Goal: Task Accomplishment & Management: Manage account settings

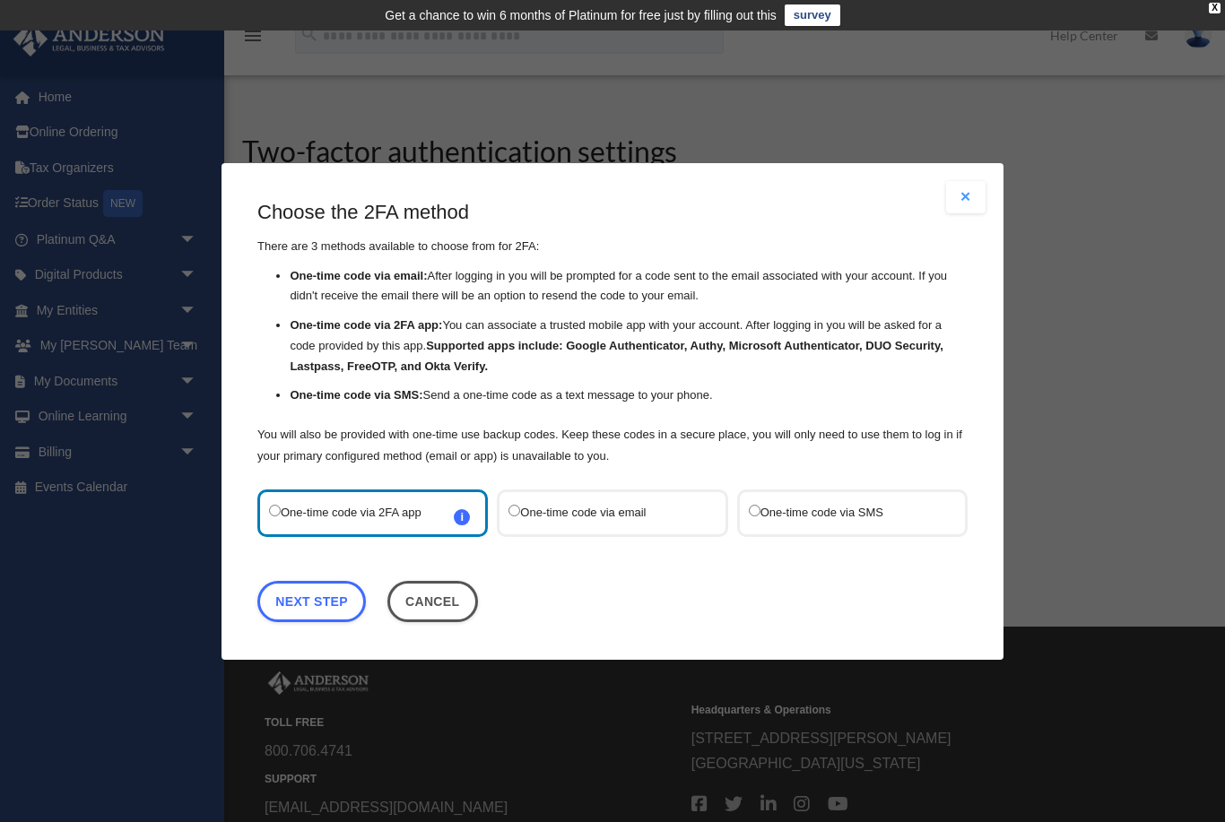
click at [786, 515] on label "One-time code via SMS" at bounding box center [843, 512] width 189 height 24
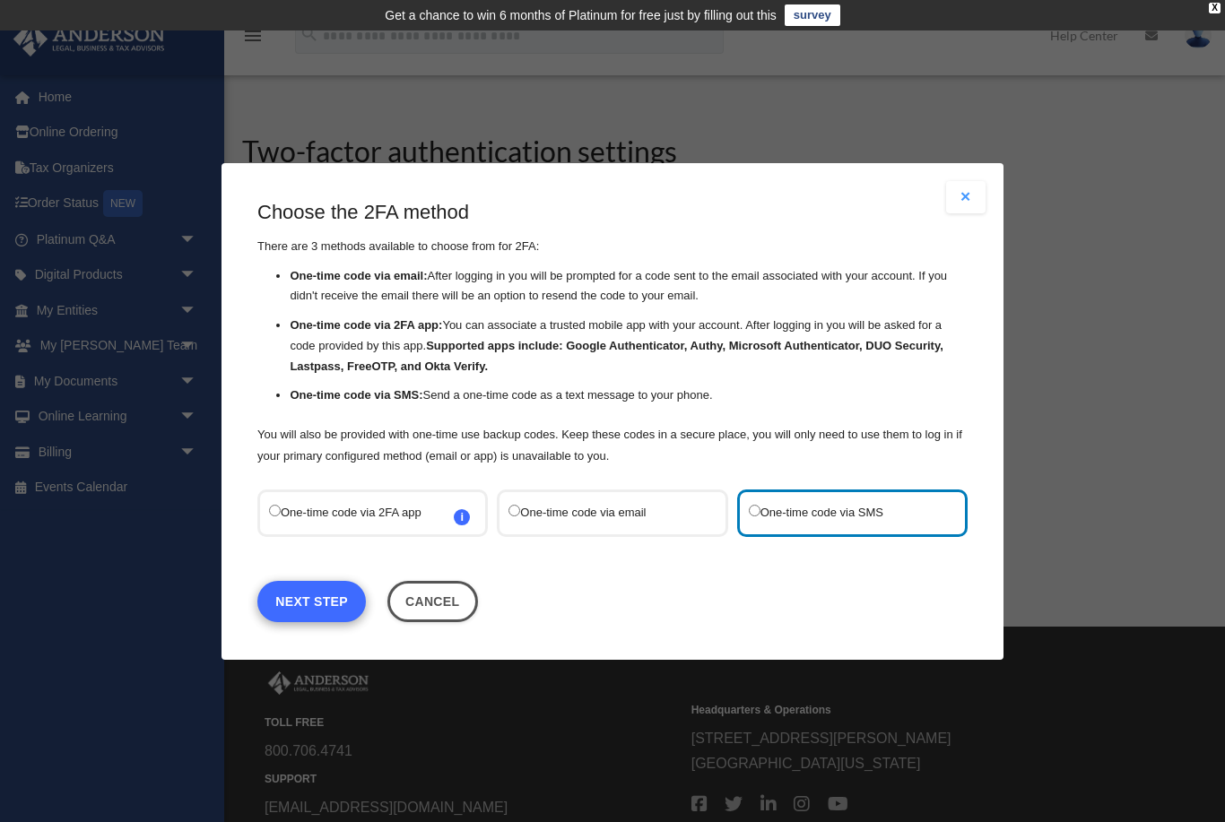
click at [335, 603] on link "Next Step" at bounding box center [311, 600] width 108 height 41
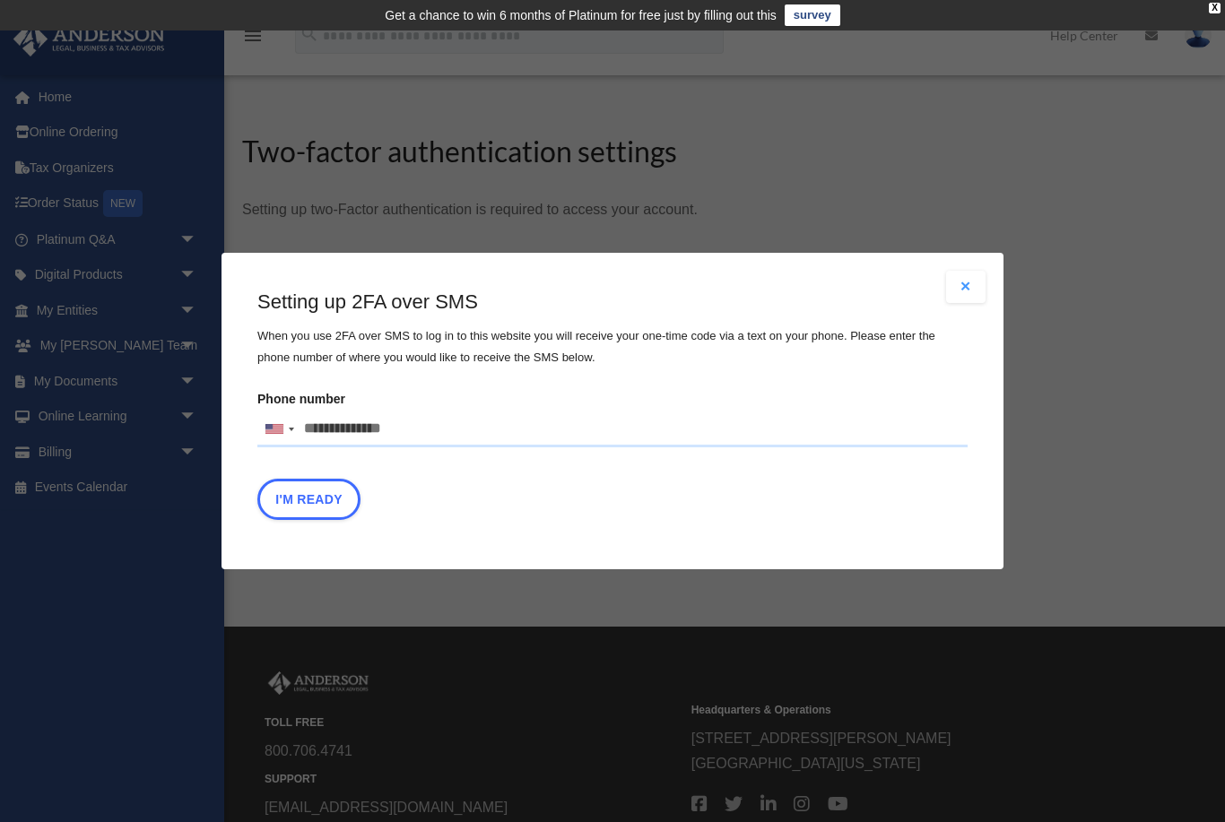
click at [317, 435] on input "Phone number United States +1 United Kingdom +44 Afghanistan (‫افغانستان‬‎) +93…" at bounding box center [612, 429] width 710 height 36
type input "**********"
click at [303, 501] on button "I'm Ready" at bounding box center [308, 499] width 103 height 41
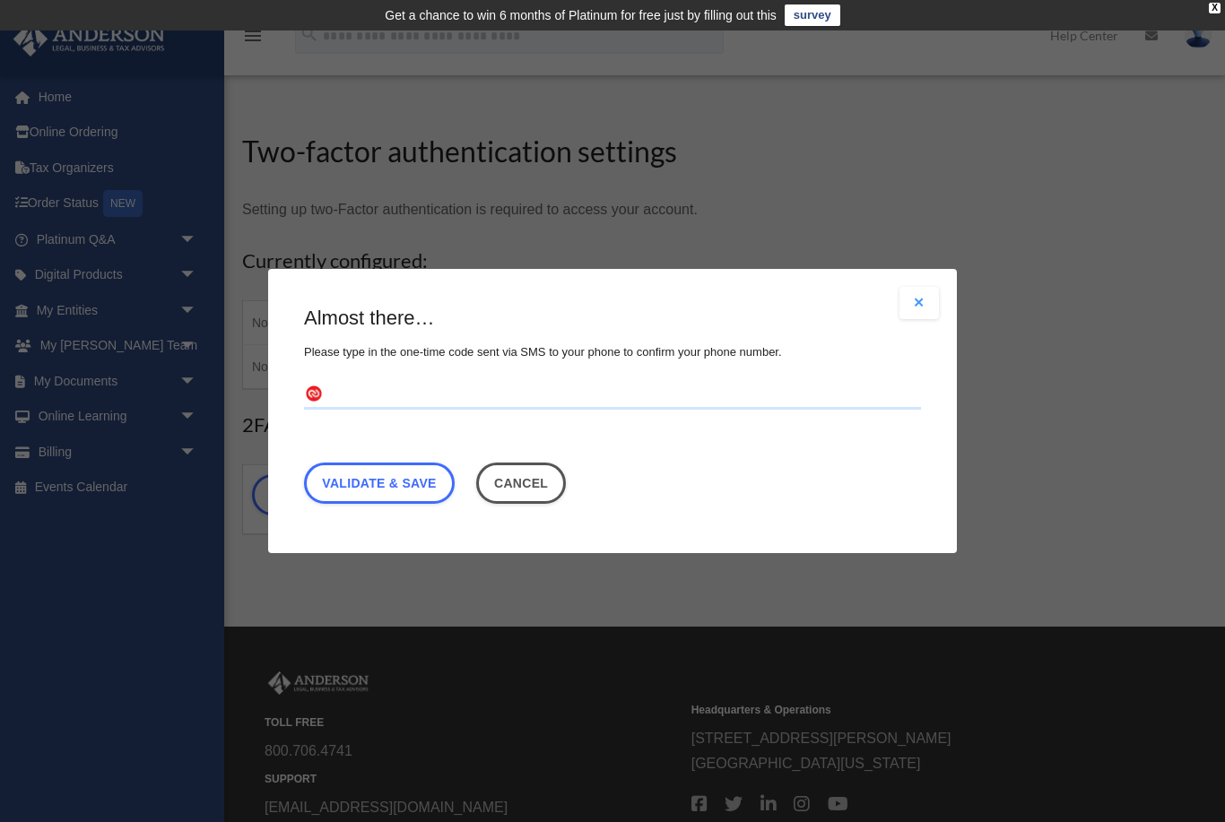
click at [362, 409] on fieldset at bounding box center [612, 404] width 617 height 47
click at [333, 403] on input "text" at bounding box center [612, 395] width 617 height 29
type input "******"
click at [390, 492] on link "Validate & Save" at bounding box center [379, 483] width 151 height 41
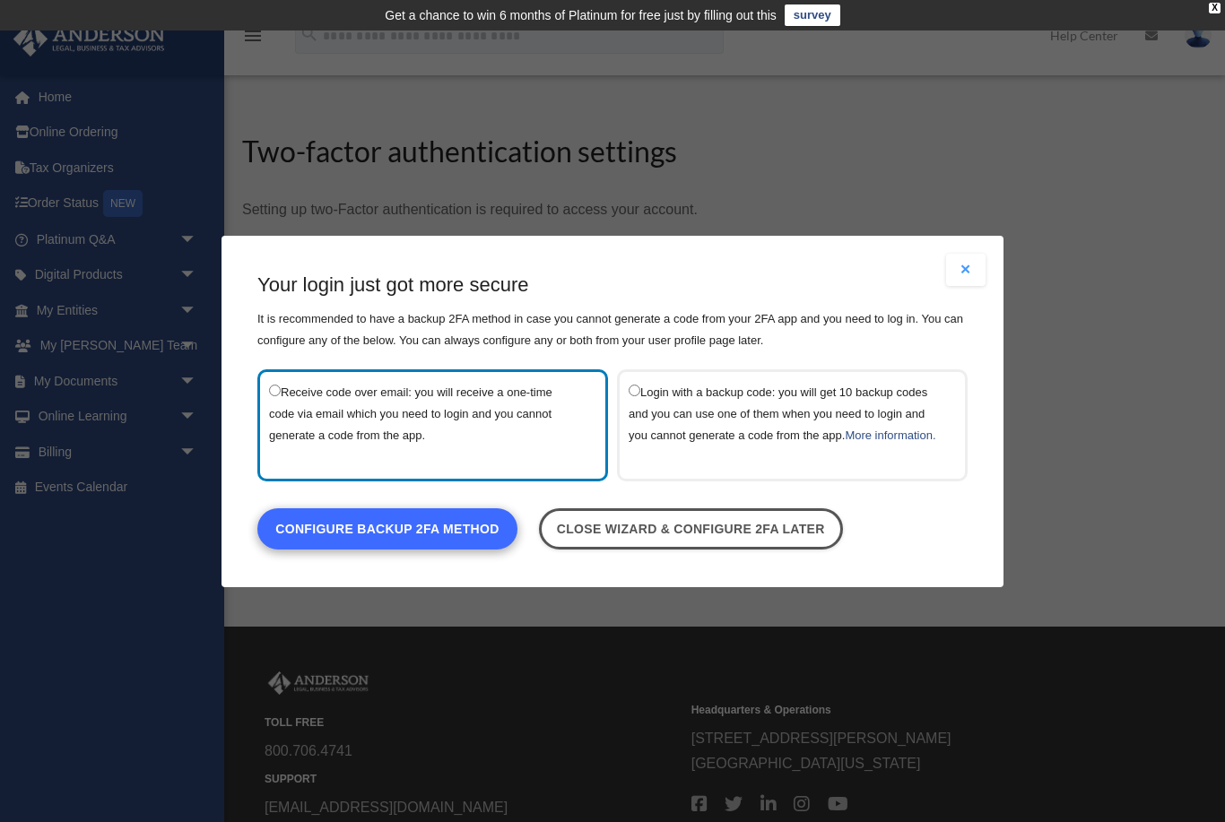
click at [424, 541] on link "Configure backup 2FA method" at bounding box center [387, 527] width 260 height 41
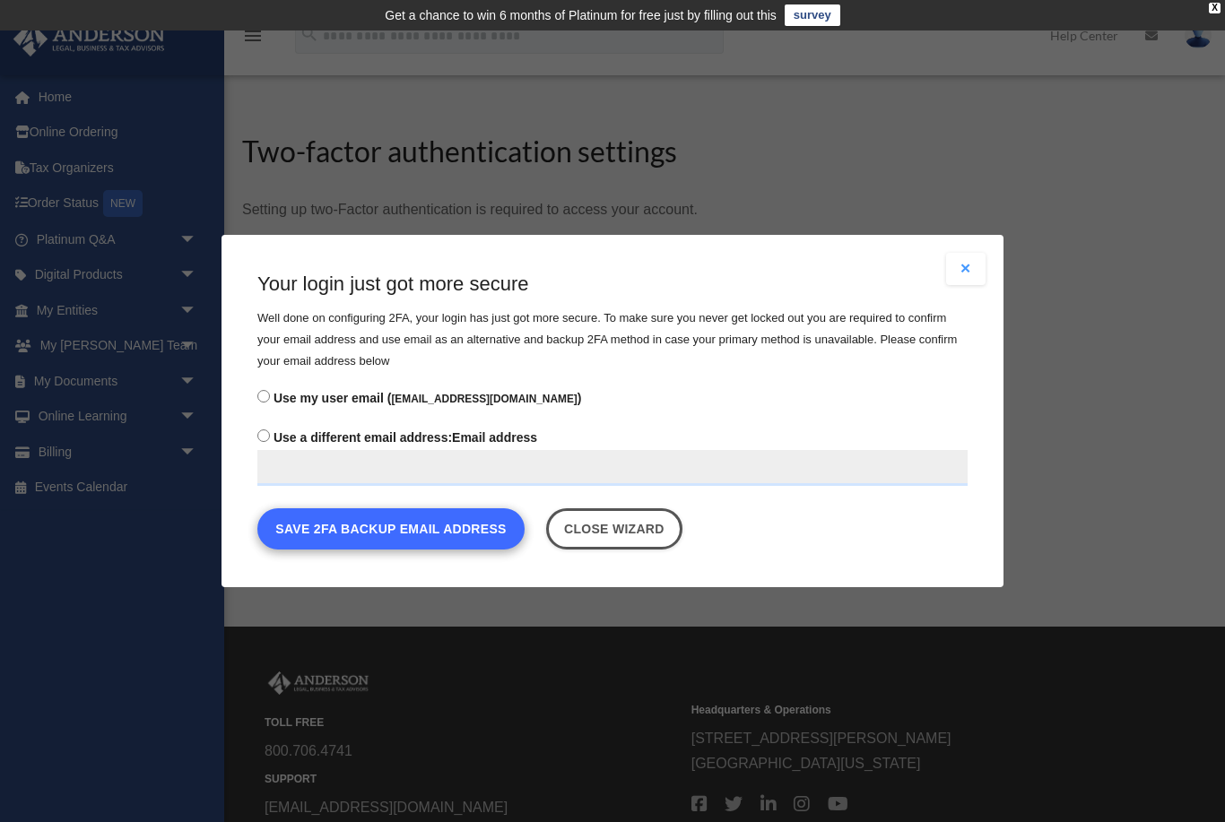
click at [346, 533] on button "Save 2FA backup email address" at bounding box center [390, 528] width 267 height 41
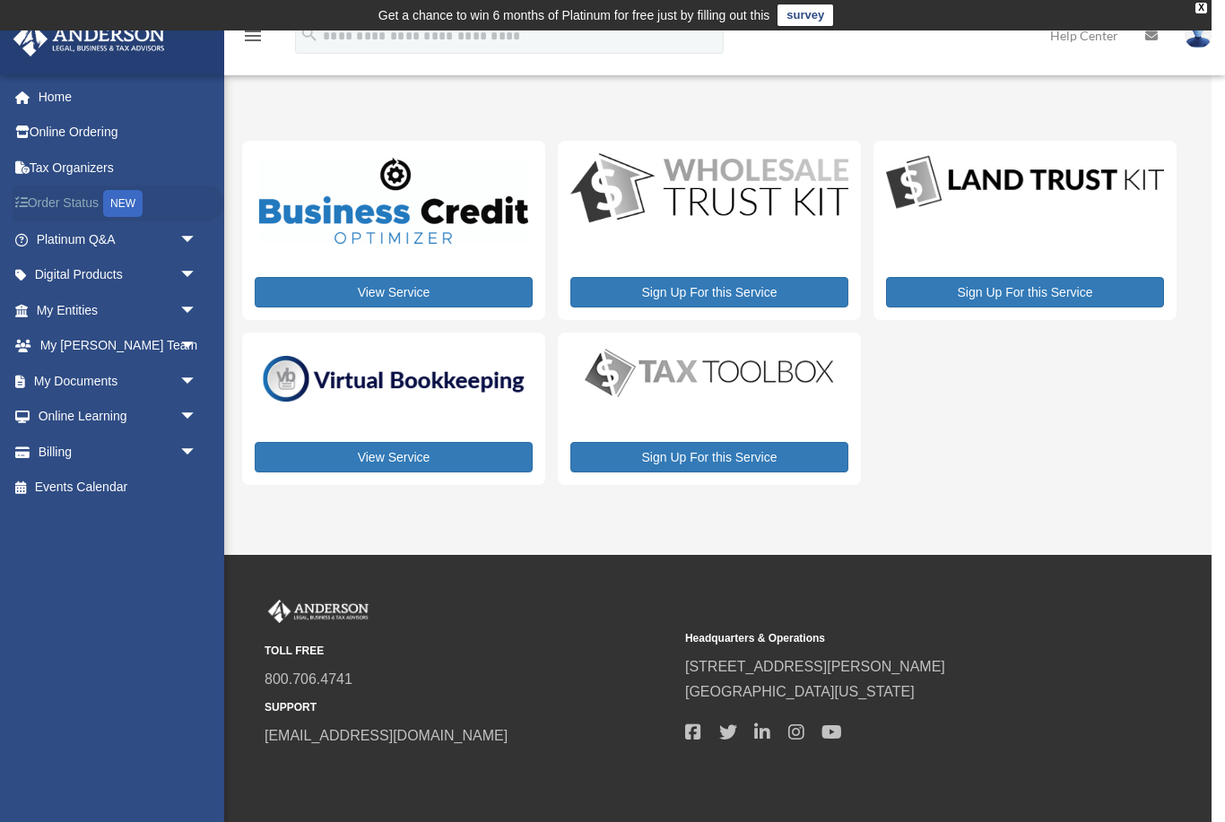
click at [76, 208] on link "Order Status NEW" at bounding box center [119, 204] width 212 height 37
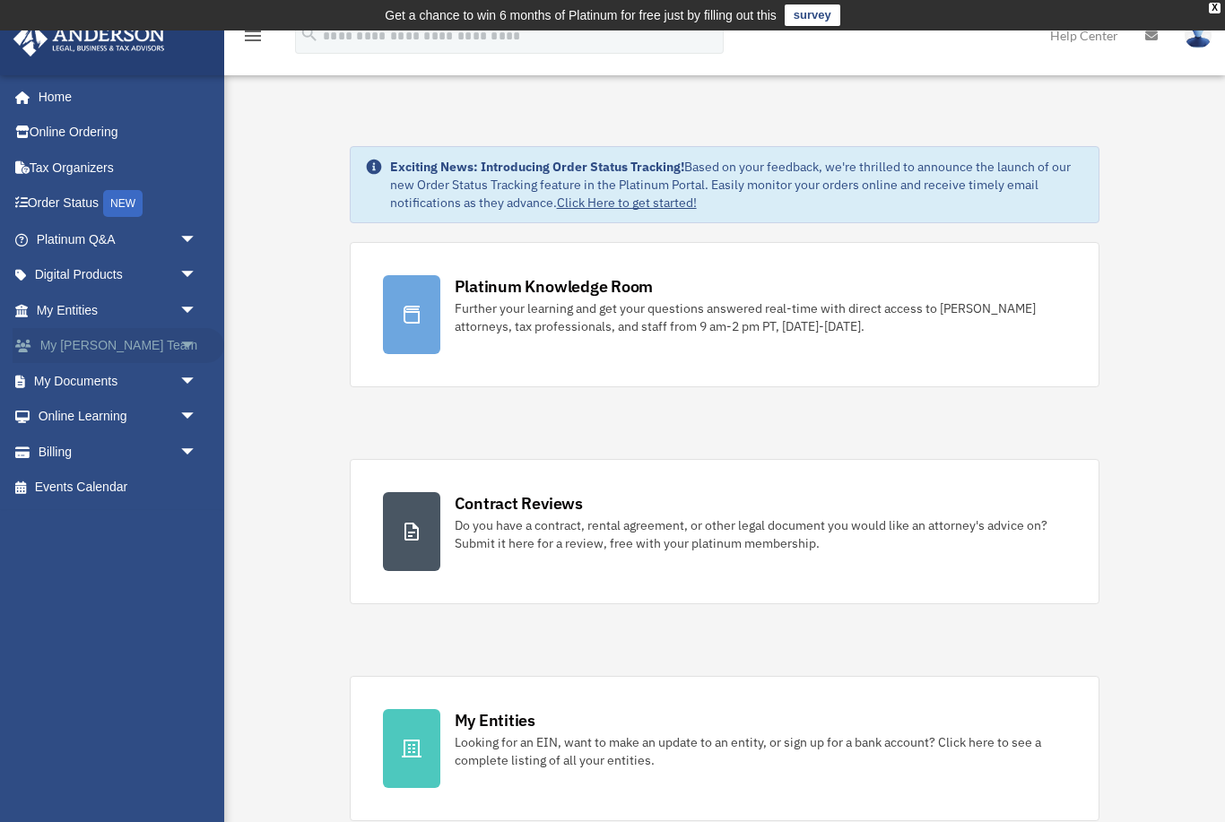
click at [189, 346] on span "arrow_drop_down" at bounding box center [197, 346] width 36 height 37
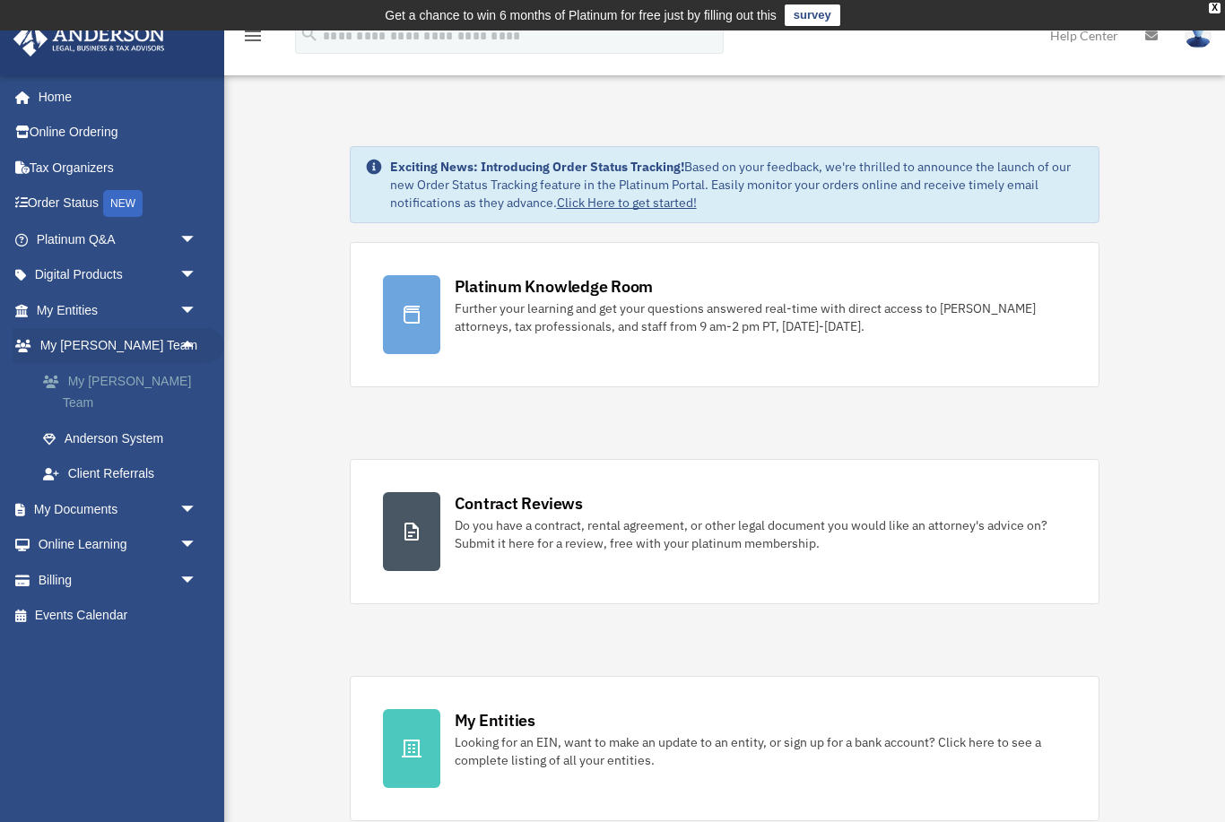
click at [160, 376] on link "My [PERSON_NAME] Team" at bounding box center [124, 391] width 199 height 57
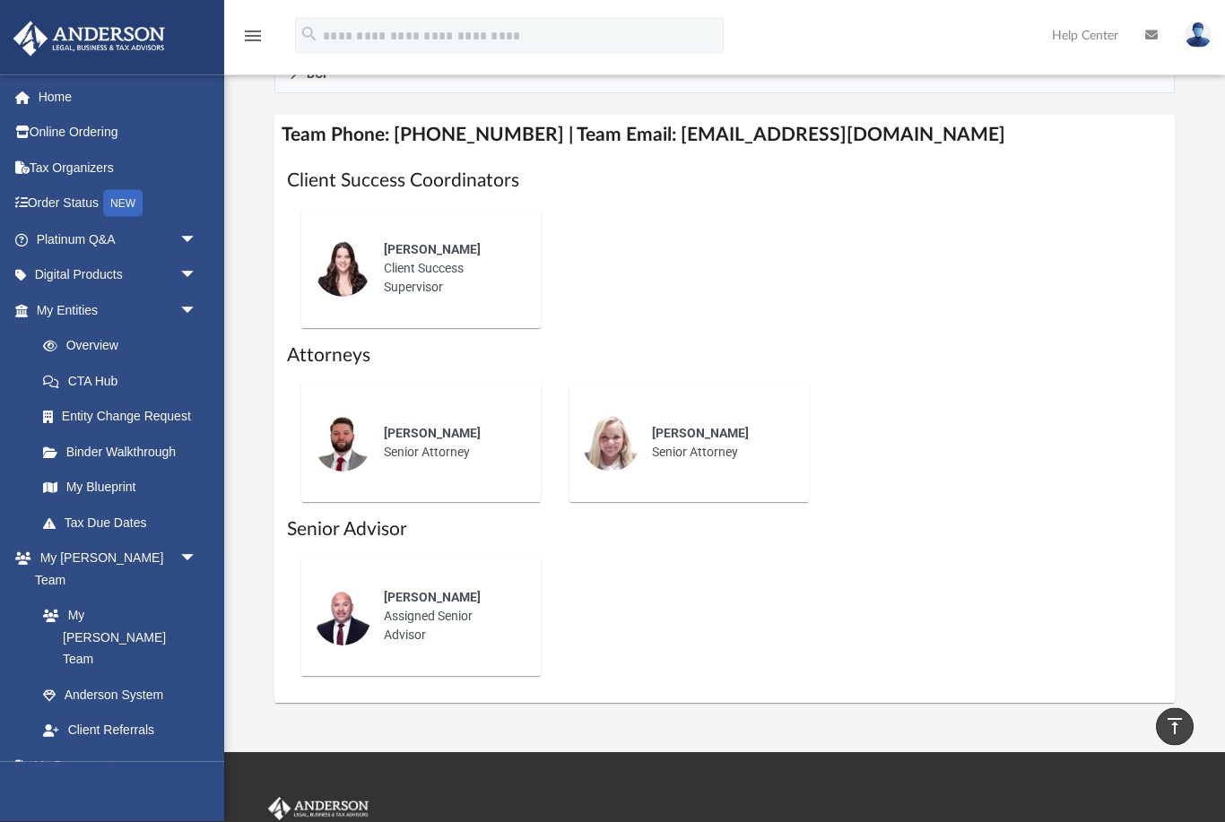
scroll to position [742, 0]
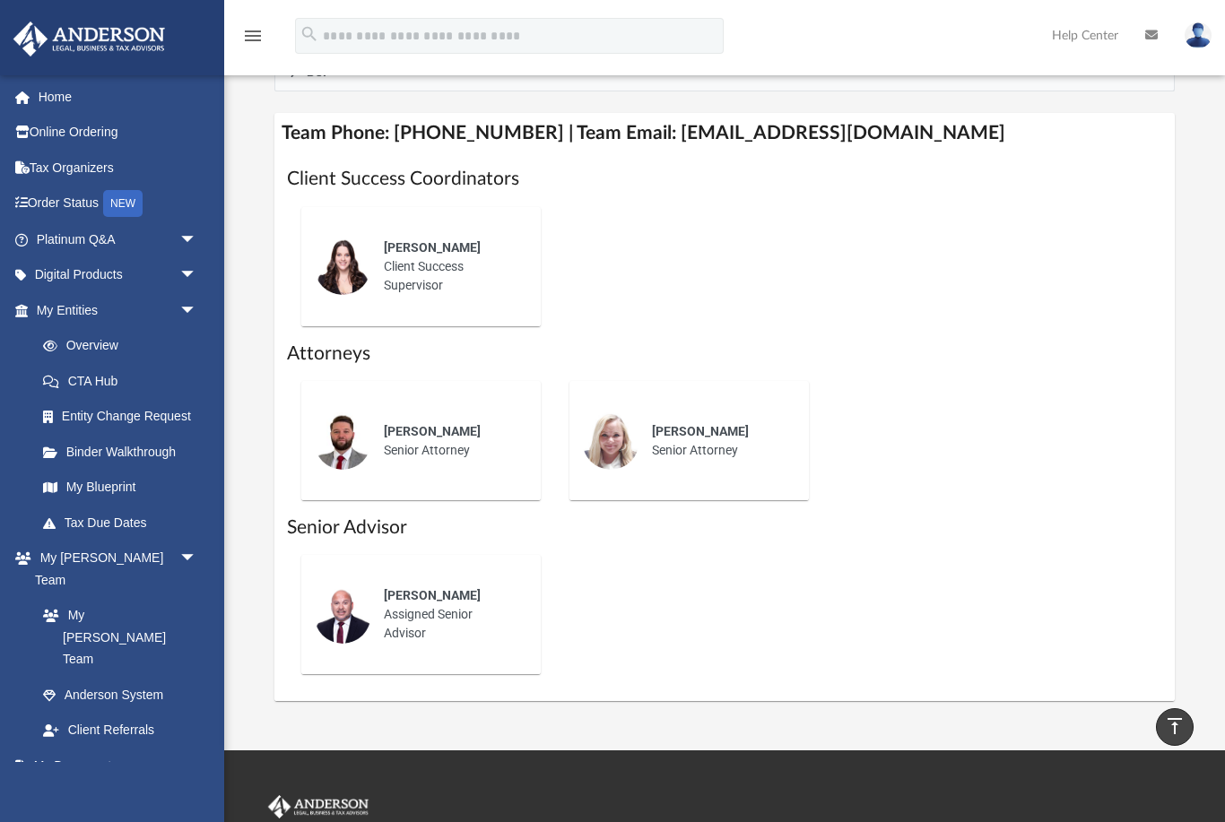
click at [353, 586] on img at bounding box center [342, 614] width 57 height 57
click at [413, 588] on span "[PERSON_NAME]" at bounding box center [432, 595] width 97 height 14
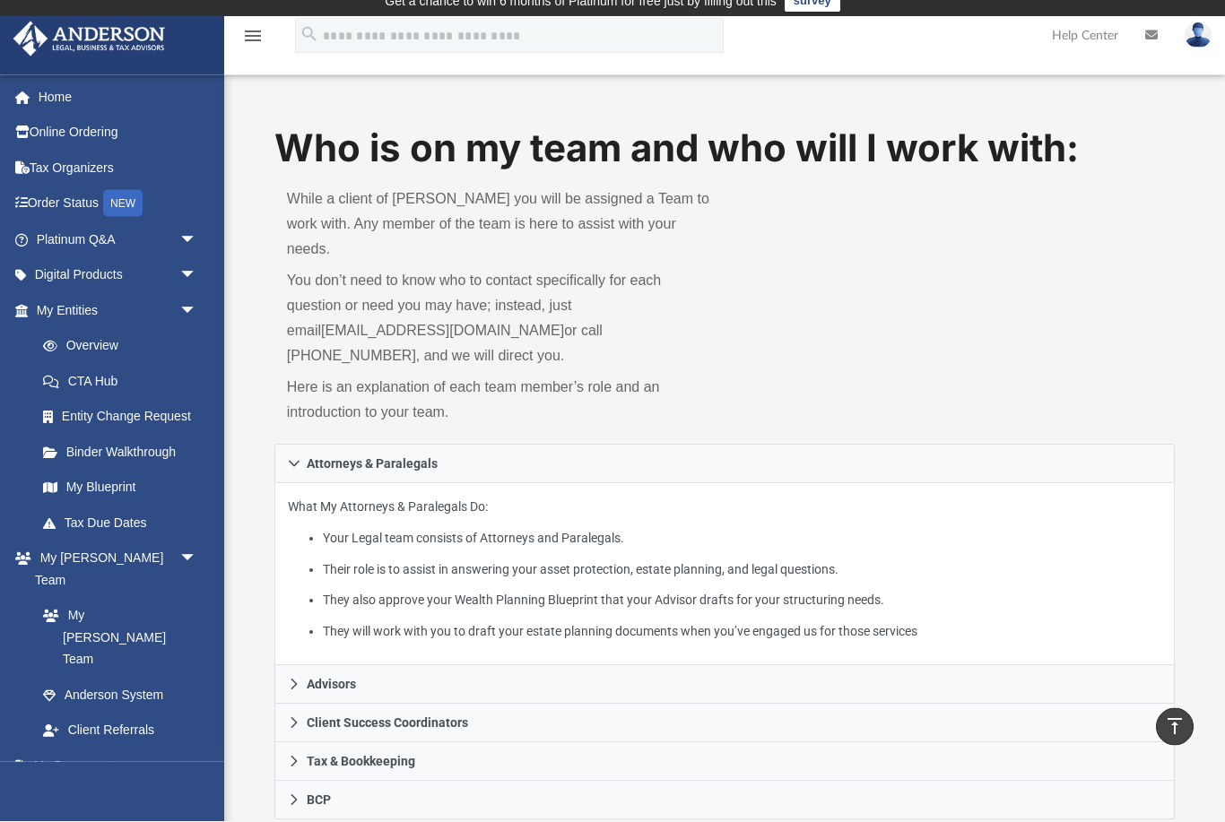
scroll to position [0, 0]
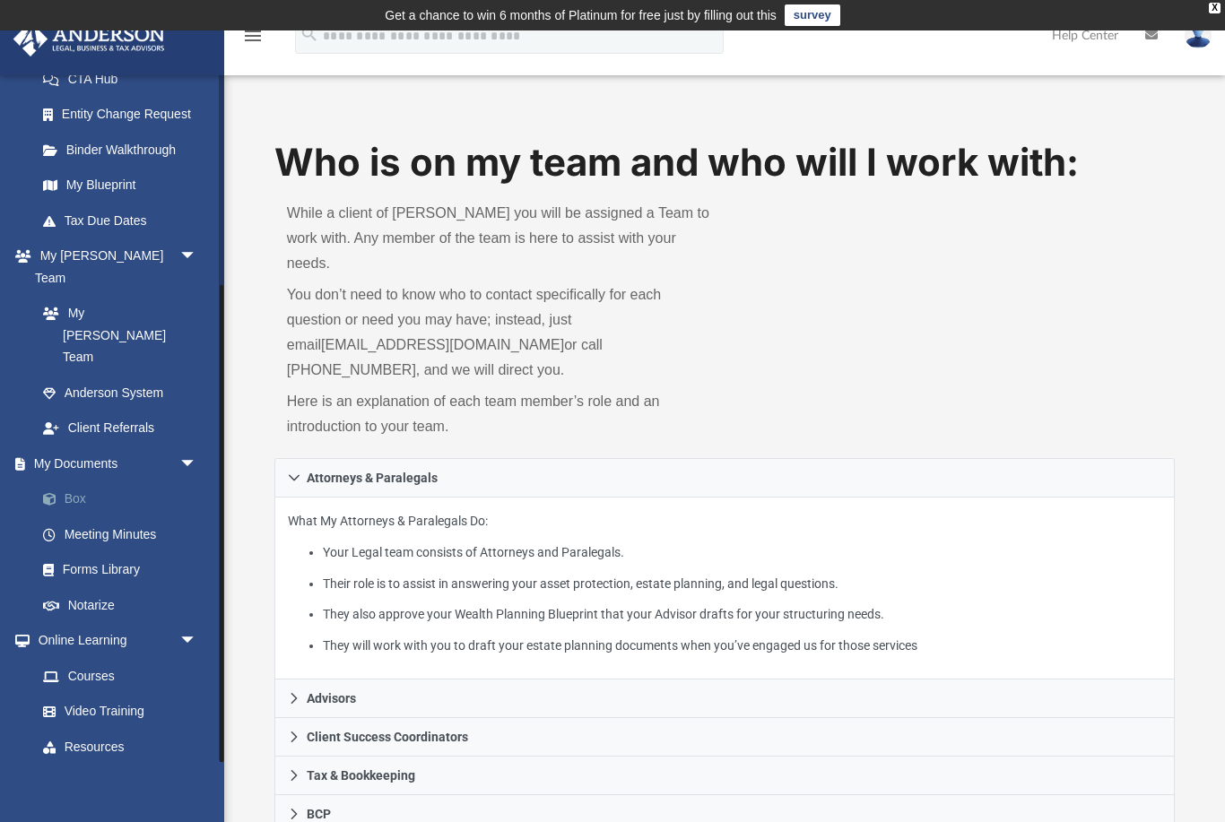
scroll to position [301, 0]
click at [71, 482] on link "Box" at bounding box center [124, 500] width 199 height 36
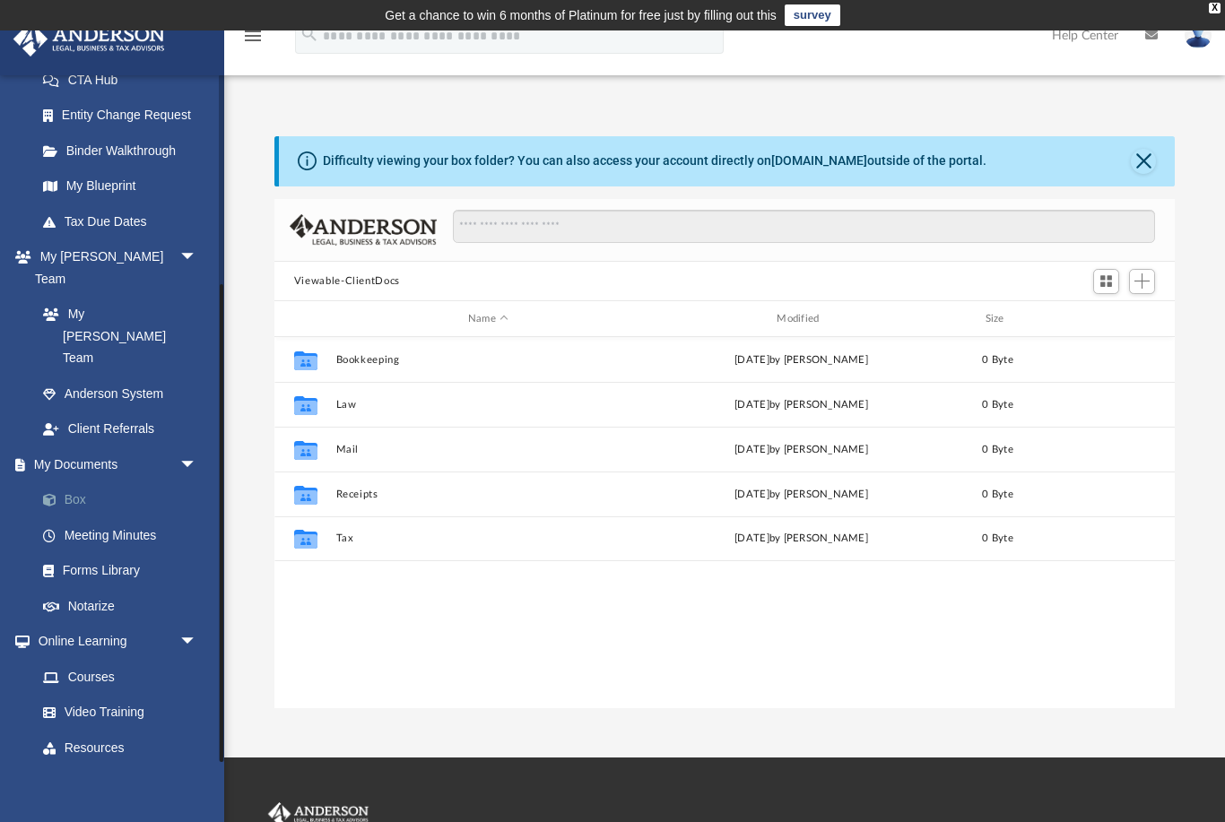
scroll to position [408, 901]
click at [1141, 284] on span "Add" at bounding box center [1141, 280] width 15 height 15
click at [1104, 324] on li "Upload" at bounding box center [1115, 316] width 57 height 19
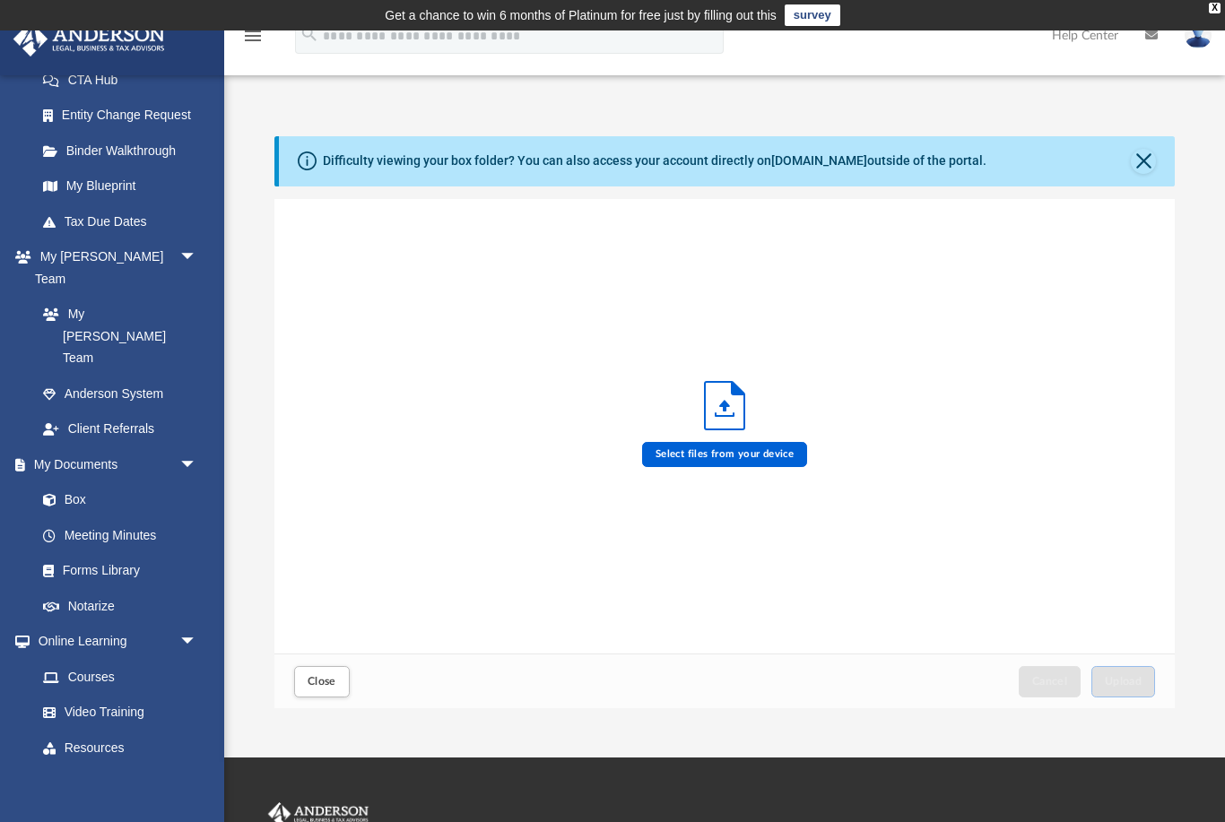
scroll to position [455, 901]
click at [744, 459] on label "Select files from your device" at bounding box center [725, 454] width 166 height 25
click at [0, 0] on input "Select files from your device" at bounding box center [0, 0] width 0 height 0
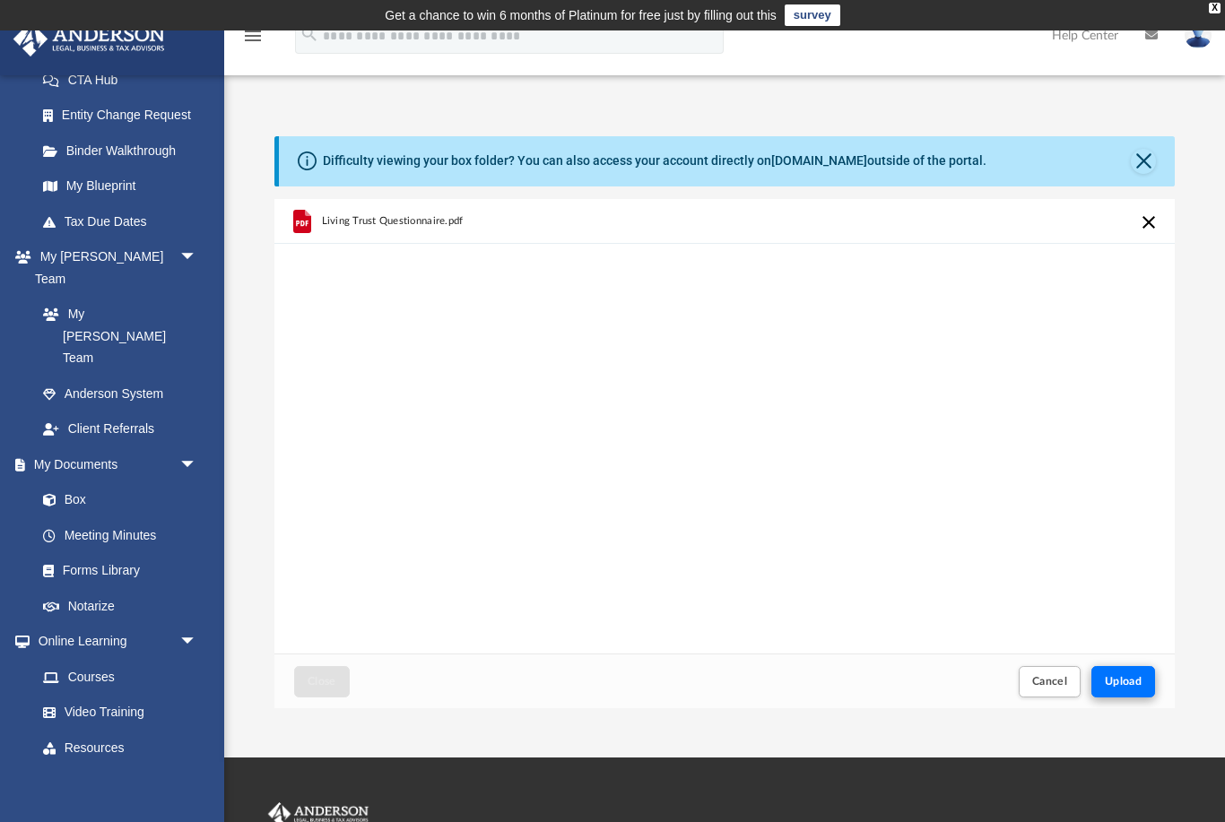
click at [1119, 687] on span "Upload" at bounding box center [1123, 681] width 38 height 11
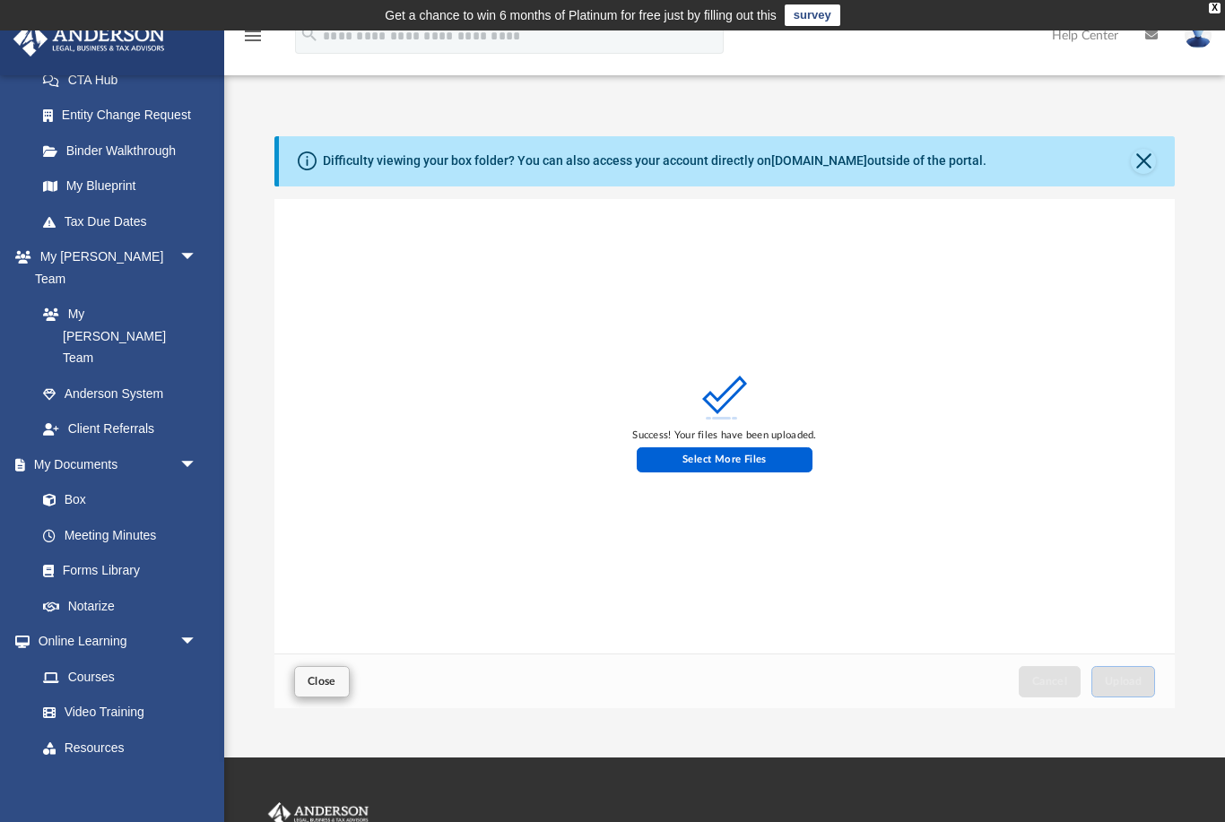
click at [336, 680] on button "Close" at bounding box center [322, 681] width 56 height 31
